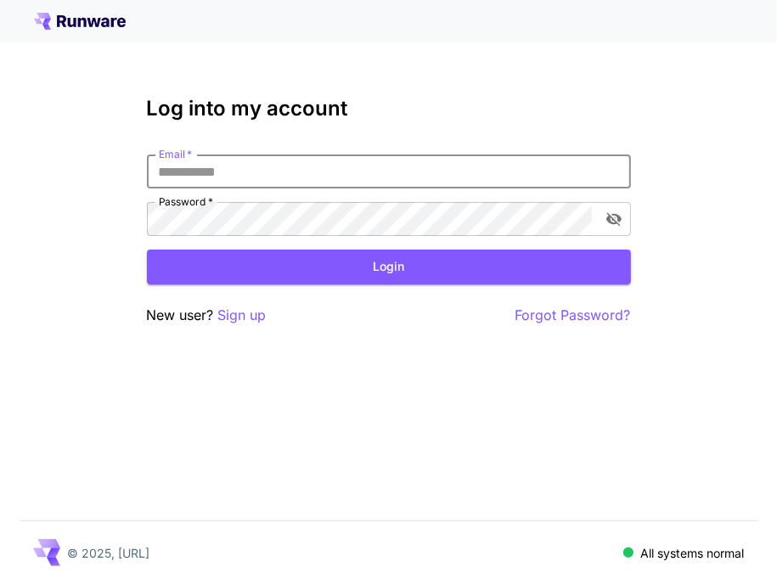
click at [244, 182] on input "Email   *" at bounding box center [389, 172] width 484 height 34
type input "**********"
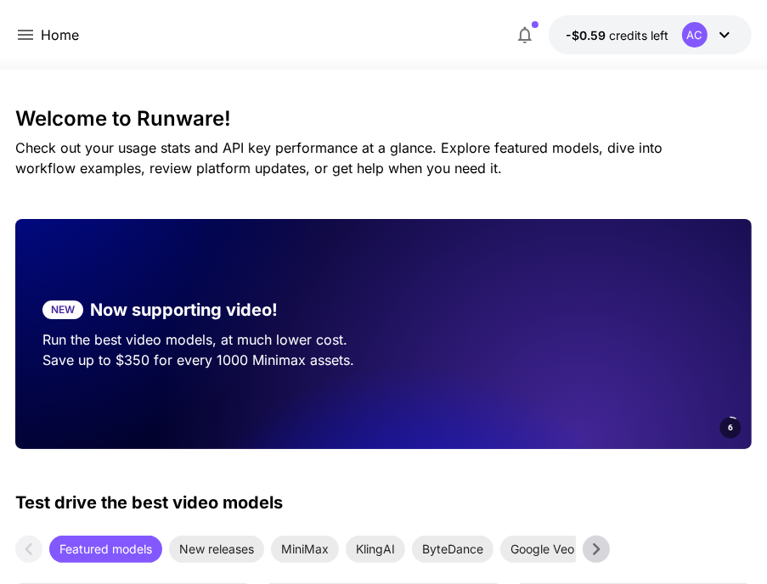
click at [733, 36] on button "-$0.59 credits left AC" at bounding box center [650, 34] width 203 height 39
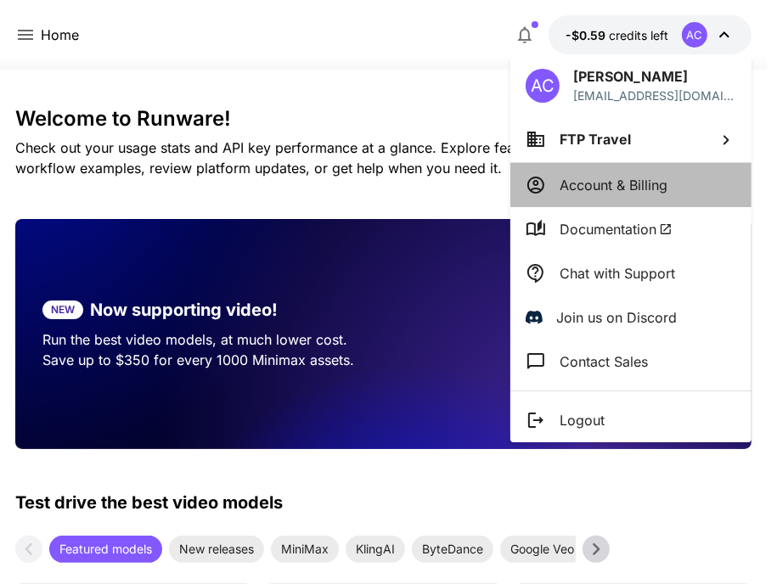
click at [635, 195] on li "Account & Billing" at bounding box center [630, 185] width 241 height 44
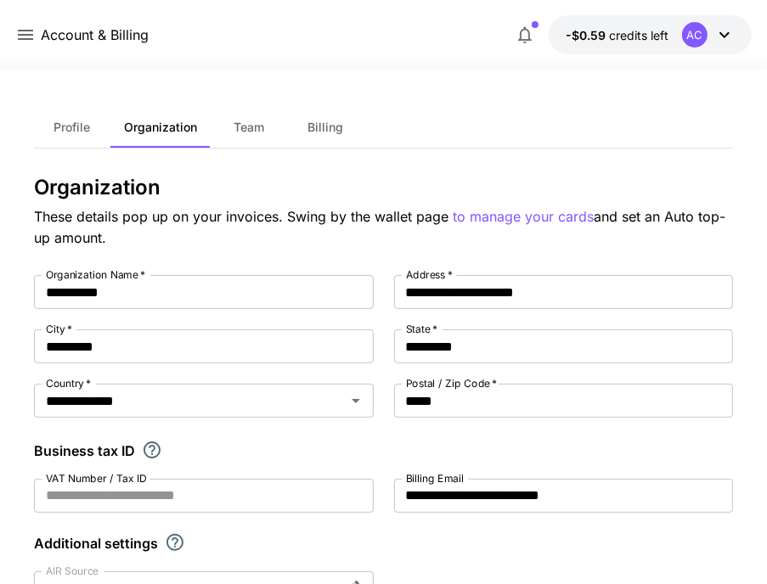
click at [708, 28] on div "AC" at bounding box center [708, 34] width 53 height 25
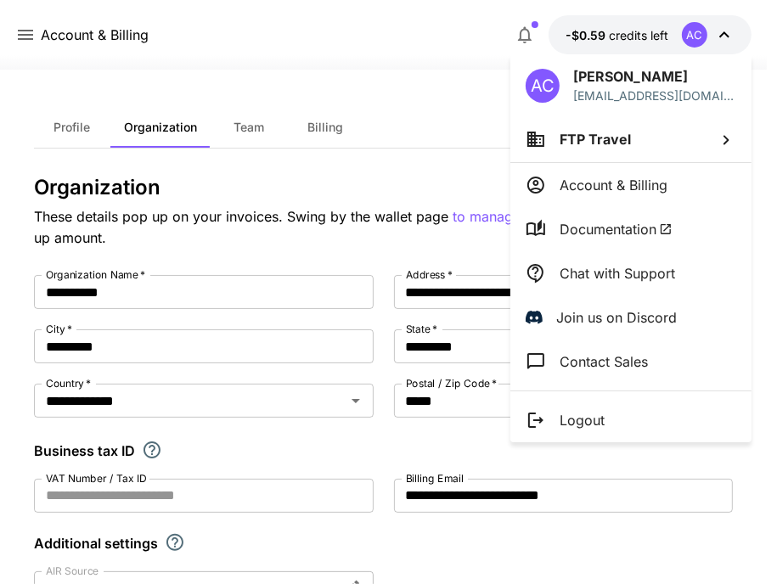
click at [586, 178] on p "Account & Billing" at bounding box center [614, 185] width 108 height 20
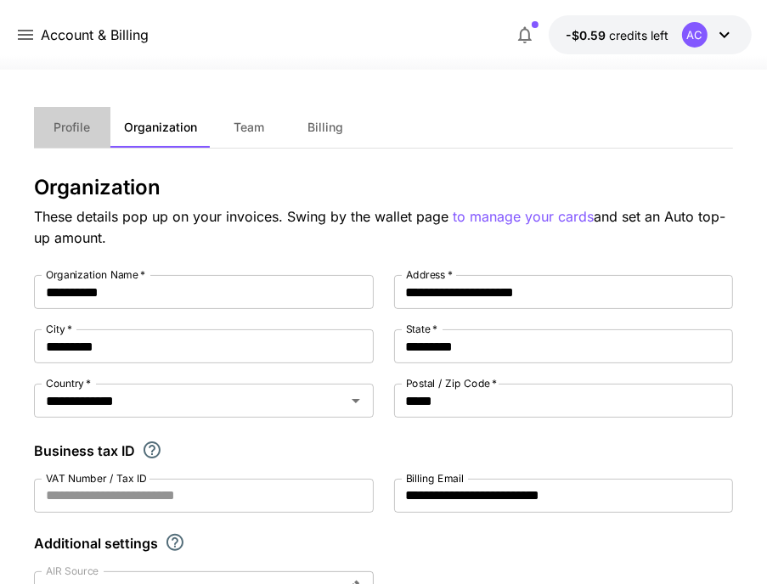
click at [72, 133] on span "Profile" at bounding box center [72, 127] width 37 height 15
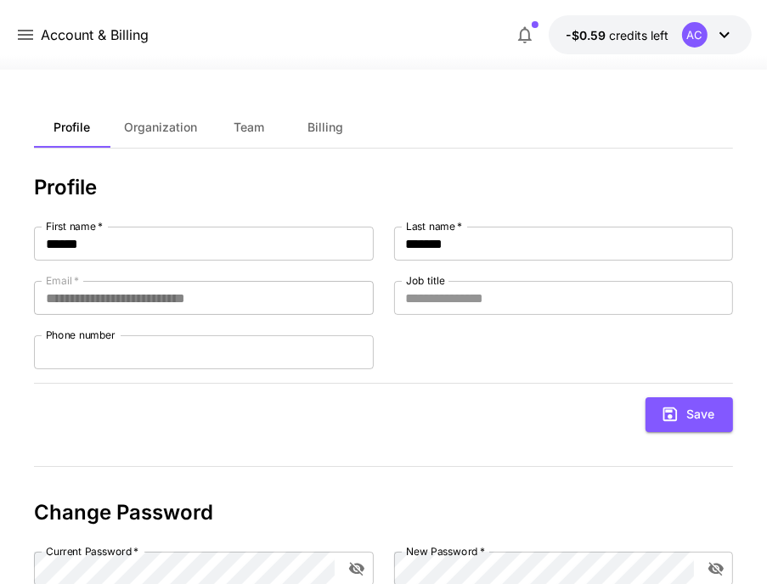
click at [25, 44] on icon at bounding box center [25, 35] width 20 height 20
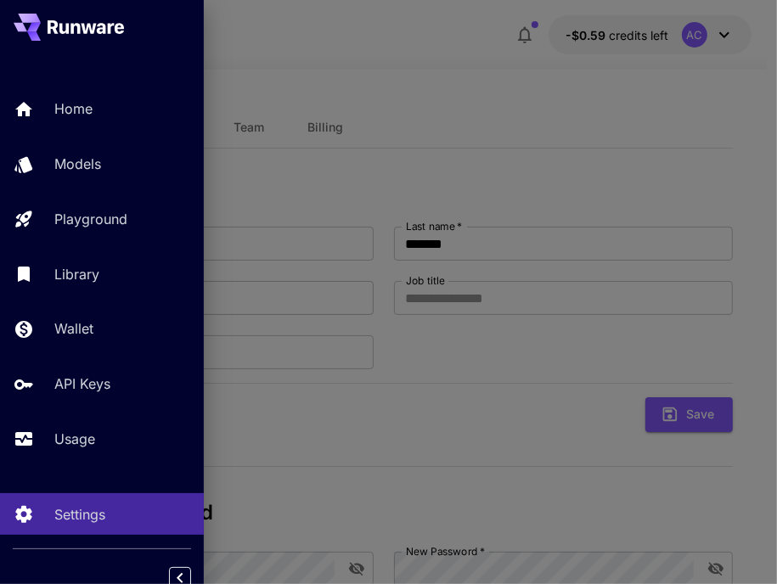
drag, startPoint x: 709, startPoint y: 60, endPoint x: 691, endPoint y: 37, distance: 29.7
click at [709, 59] on div at bounding box center [388, 292] width 777 height 584
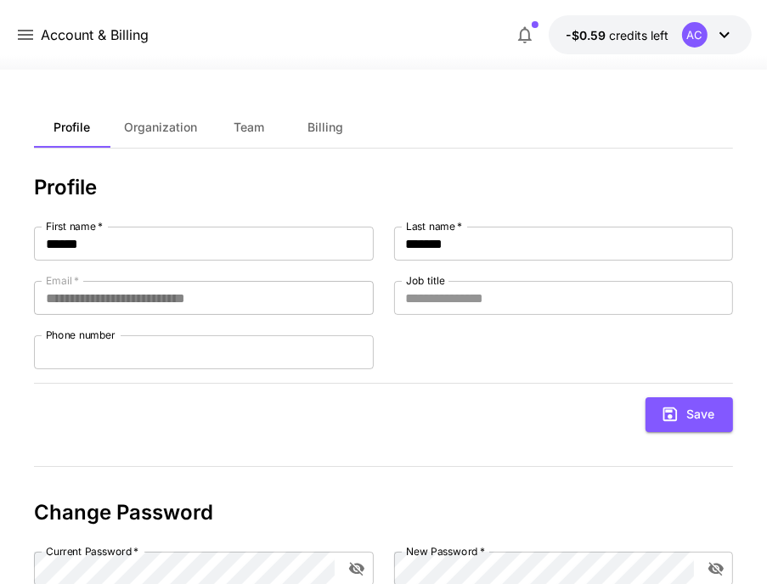
click at [687, 36] on div "AC" at bounding box center [694, 34] width 25 height 25
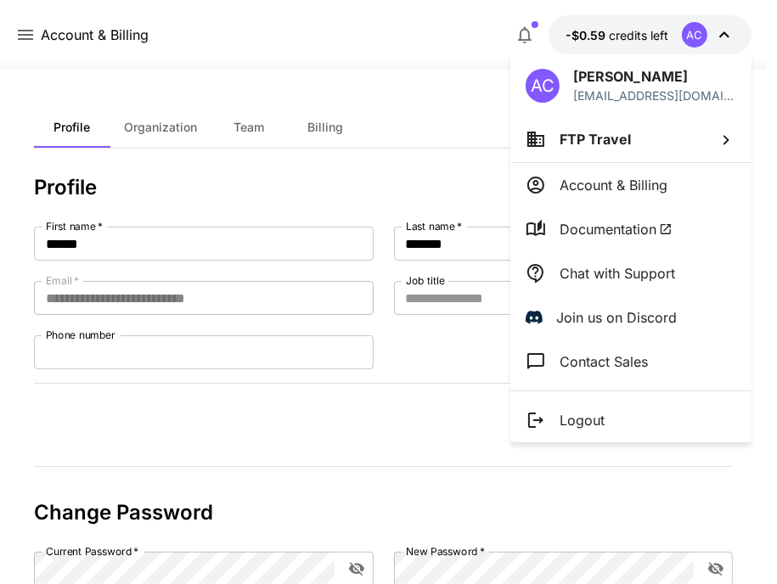
click at [595, 195] on li "Account & Billing" at bounding box center [630, 185] width 241 height 44
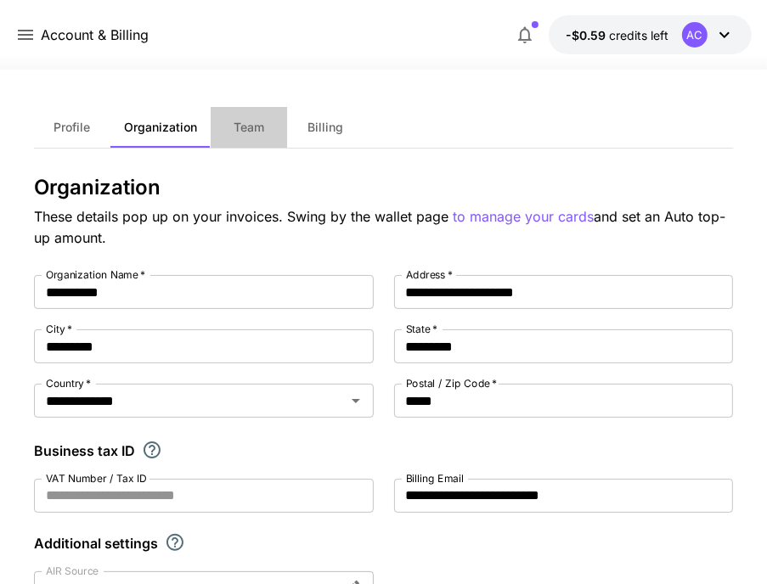
click at [245, 138] on button "Team" at bounding box center [249, 127] width 76 height 41
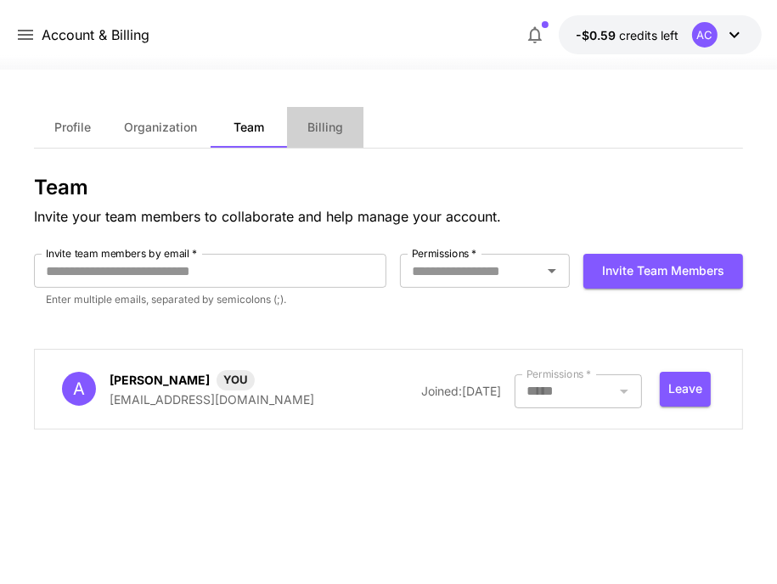
click at [334, 127] on span "Billing" at bounding box center [325, 127] width 36 height 15
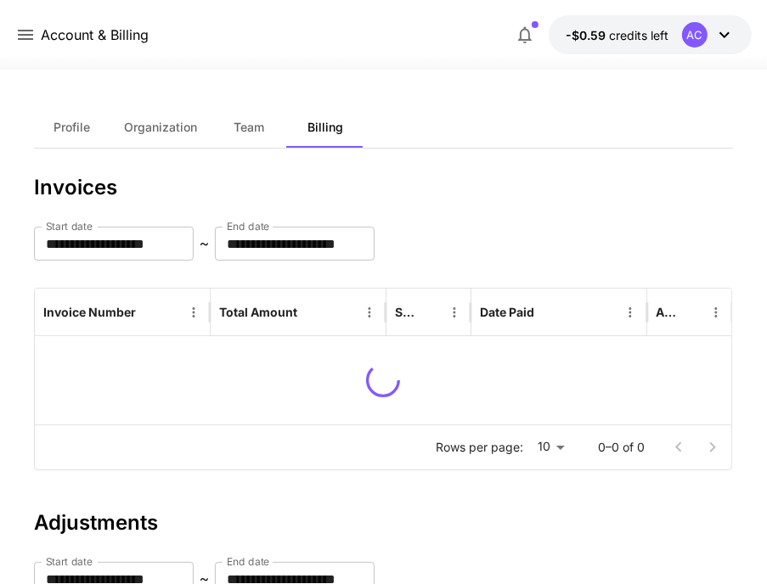
click at [76, 128] on span "Profile" at bounding box center [72, 127] width 37 height 15
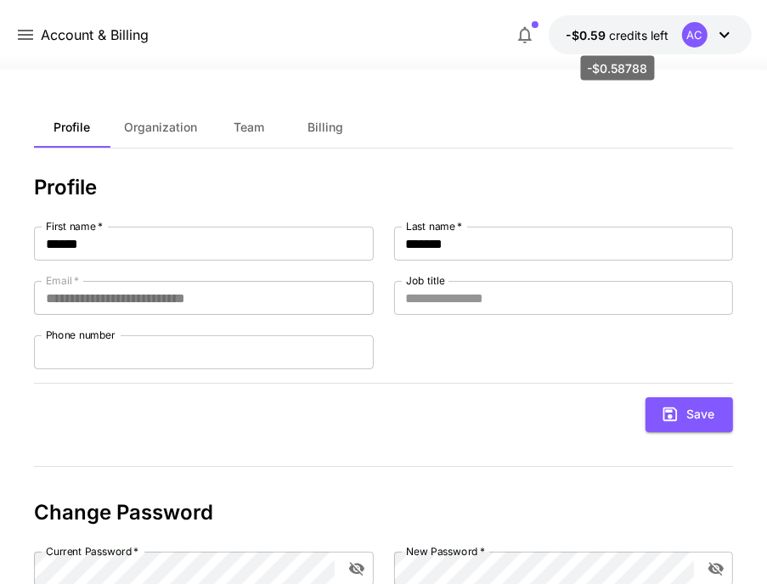
click at [588, 32] on span "-$0.59" at bounding box center [587, 35] width 43 height 14
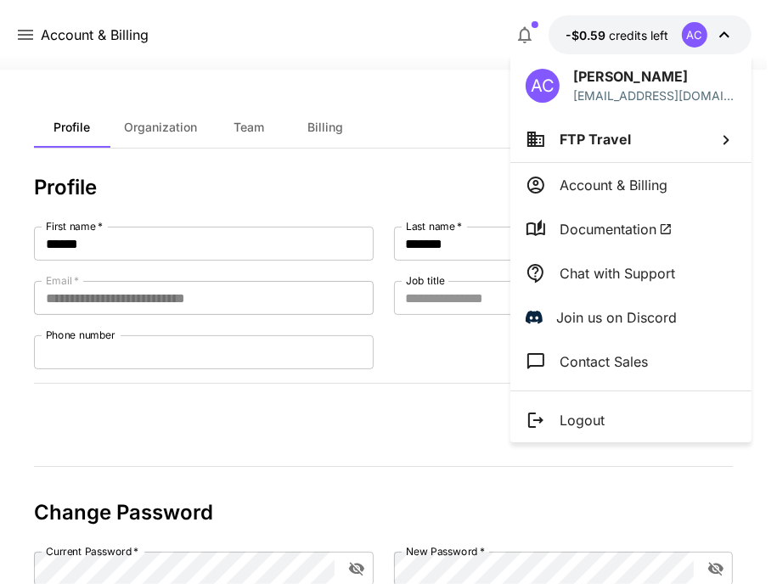
click at [612, 136] on span "FTP Travel" at bounding box center [595, 139] width 71 height 17
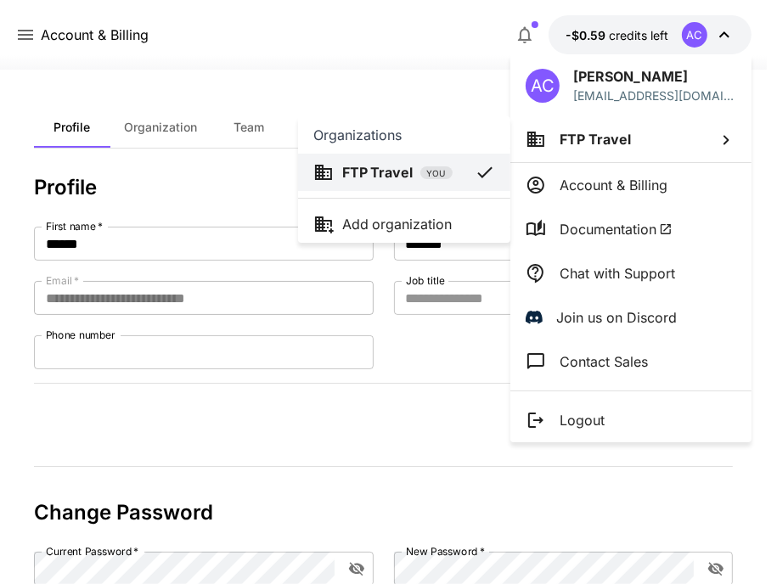
click at [562, 190] on div at bounding box center [388, 292] width 777 height 584
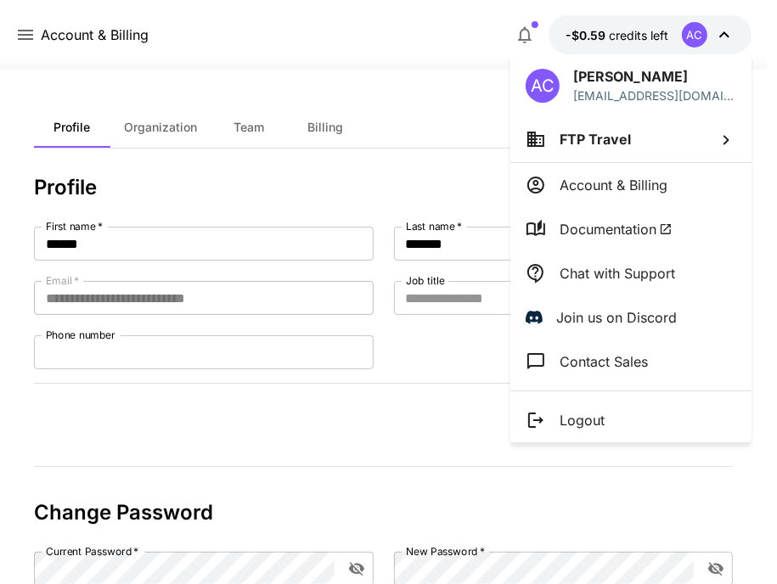
click at [601, 191] on p "Account & Billing" at bounding box center [614, 185] width 108 height 20
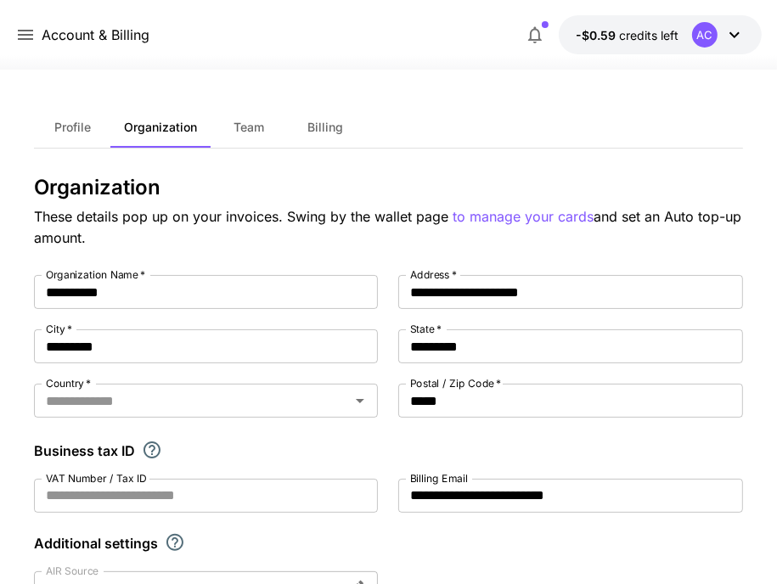
type input "**********"
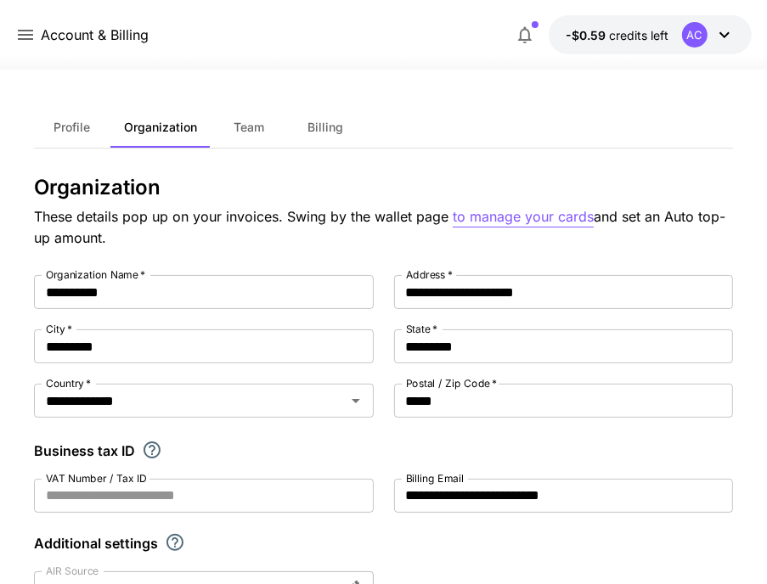
click at [530, 219] on p "to manage your cards" at bounding box center [523, 216] width 141 height 21
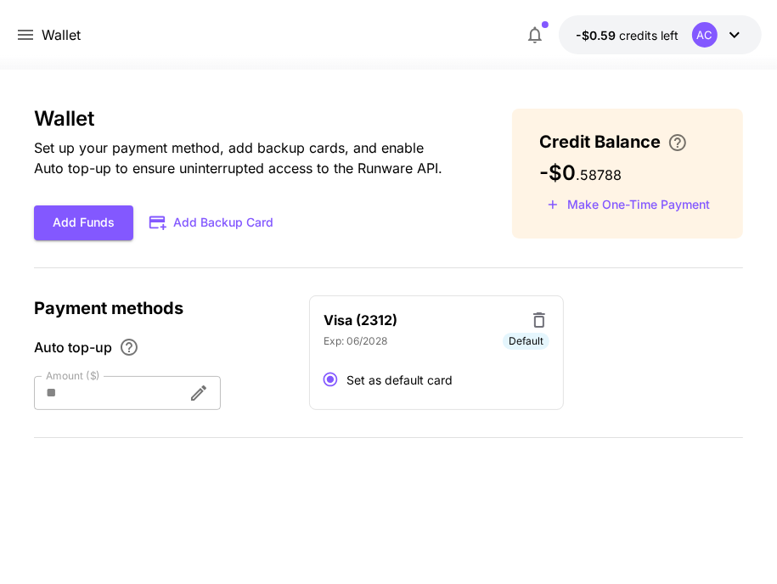
click at [129, 376] on div at bounding box center [104, 393] width 140 height 34
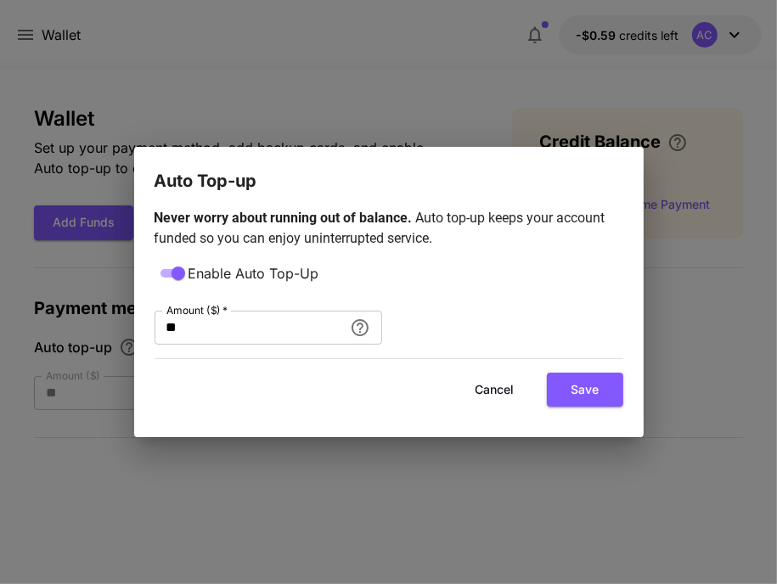
click at [92, 377] on div "Auto Top-up Never worry about running out of balance. Auto top-up keeps your ac…" at bounding box center [388, 292] width 777 height 584
click at [482, 392] on button "Cancel" at bounding box center [495, 390] width 76 height 35
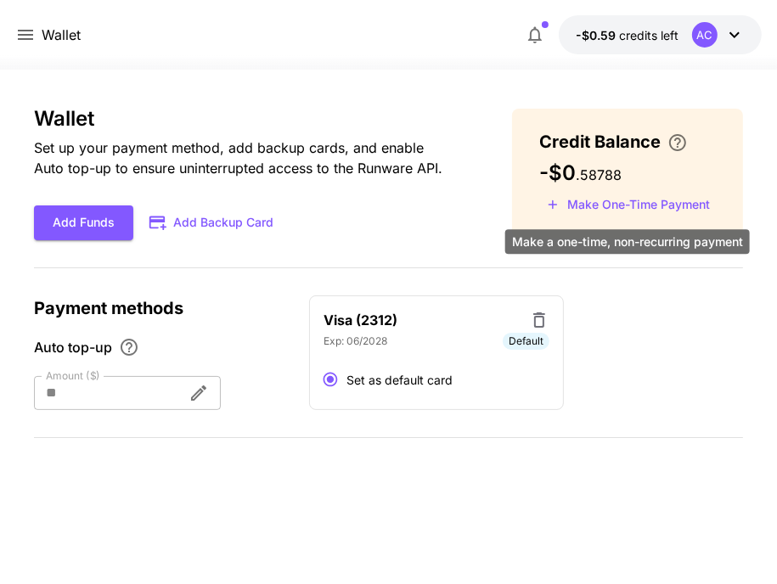
click at [593, 209] on button "Make One-Time Payment" at bounding box center [628, 205] width 178 height 26
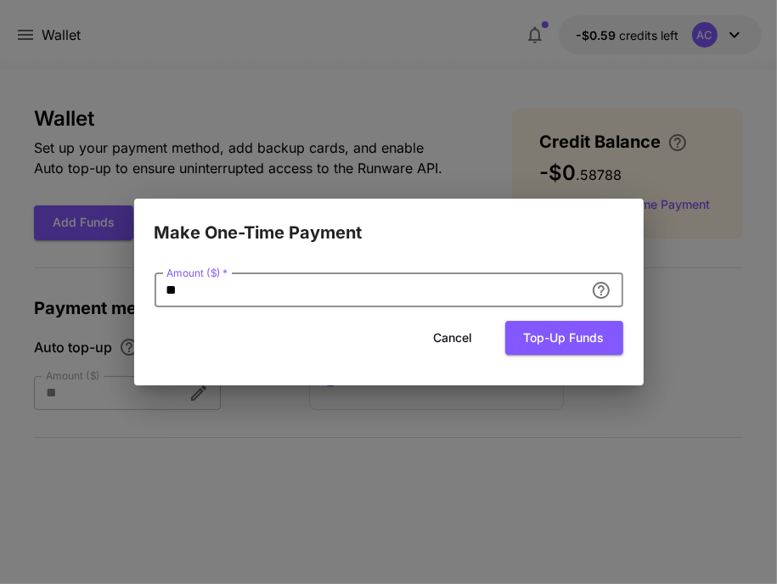
click at [379, 296] on input "**" at bounding box center [370, 291] width 430 height 34
type input "***"
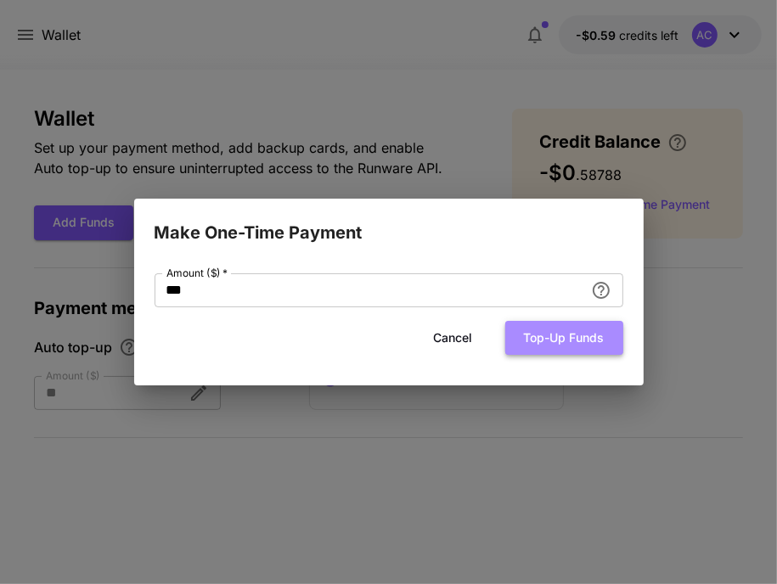
click at [589, 338] on button "Top-up funds" at bounding box center [564, 338] width 118 height 35
